Goal: Subscribe to service/newsletter

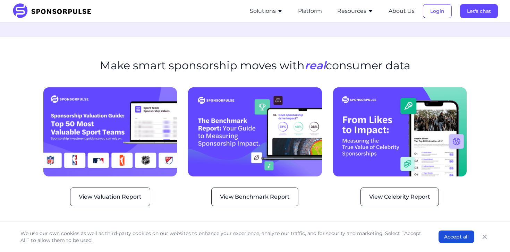
scroll to position [882, 0]
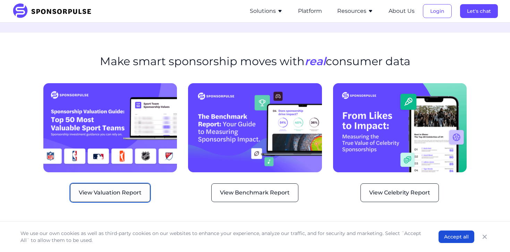
click at [116, 184] on button "View Valuation Report" at bounding box center [110, 193] width 80 height 19
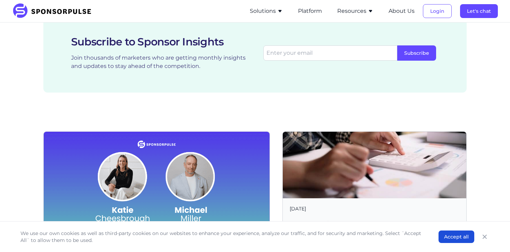
scroll to position [1251, 0]
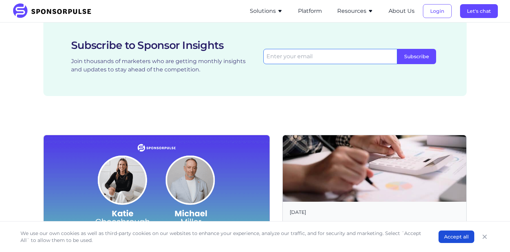
click at [280, 49] on input "email" at bounding box center [331, 56] width 134 height 15
type input "[EMAIL_ADDRESS][DOMAIN_NAME]"
click at [419, 49] on button "Subscribe" at bounding box center [417, 56] width 39 height 15
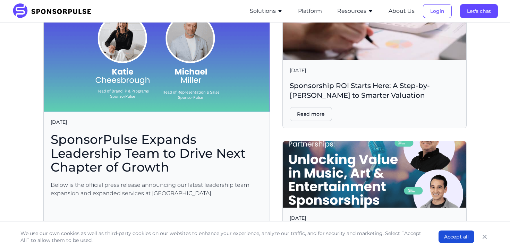
scroll to position [1394, 0]
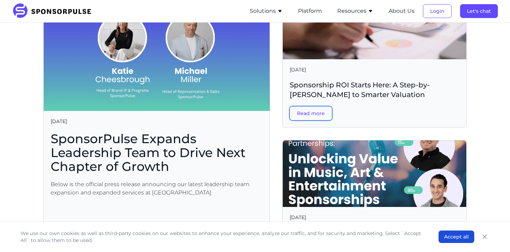
click at [311, 107] on button "Read more" at bounding box center [311, 114] width 42 height 14
